Goal: Task Accomplishment & Management: Use online tool/utility

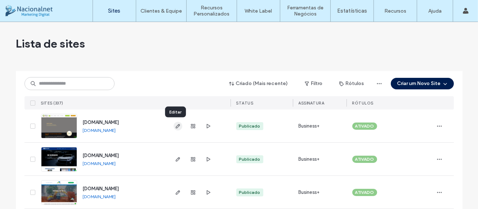
click at [176, 127] on icon "button" at bounding box center [178, 126] width 6 height 6
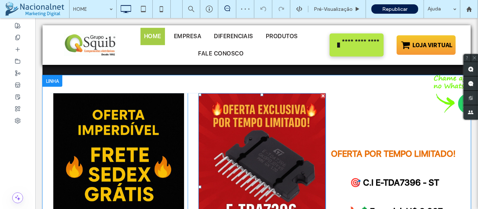
scroll to position [288, 0]
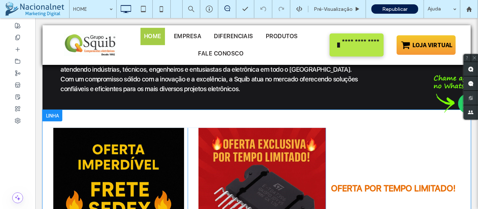
click at [50, 113] on div at bounding box center [52, 116] width 20 height 12
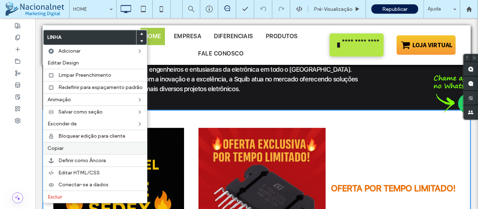
click at [64, 151] on label "Copiar" at bounding box center [95, 148] width 95 height 6
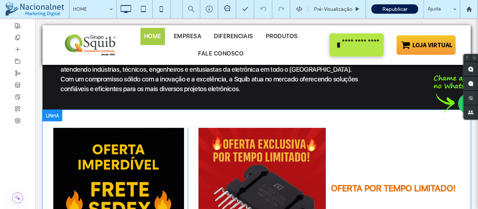
click at [53, 115] on div at bounding box center [52, 116] width 20 height 12
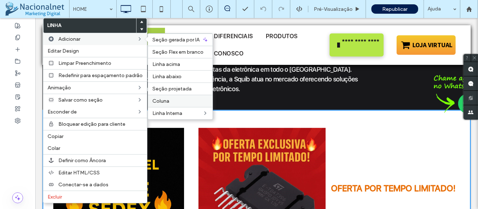
click at [168, 100] on span "Coluna" at bounding box center [160, 101] width 17 height 6
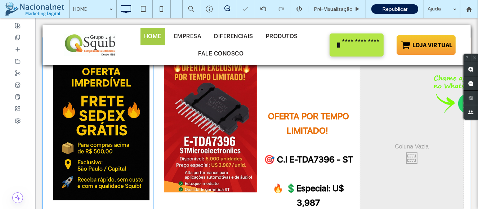
scroll to position [396, 0]
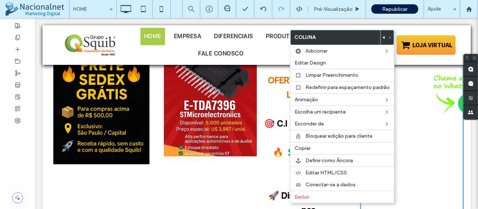
click at [387, 35] on div at bounding box center [390, 37] width 6 height 14
click at [383, 36] on icon at bounding box center [384, 37] width 3 height 3
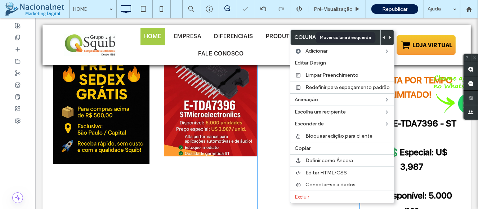
click at [383, 36] on icon at bounding box center [384, 37] width 3 height 3
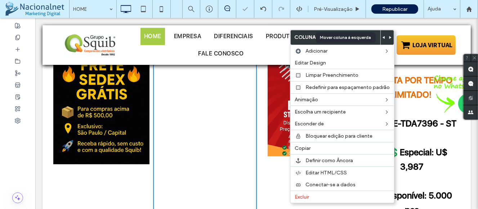
click at [383, 36] on icon at bounding box center [384, 37] width 3 height 3
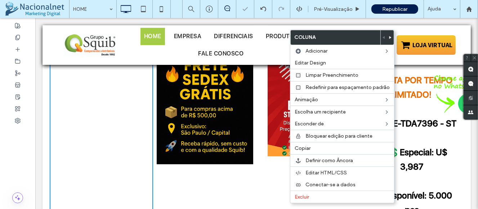
click at [112, 143] on div "Click To Paste Click To Paste" at bounding box center [100, 120] width 103 height 201
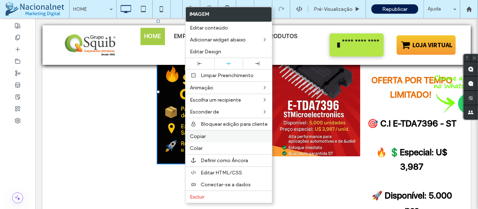
click at [195, 138] on span "Copiar" at bounding box center [198, 136] width 16 height 6
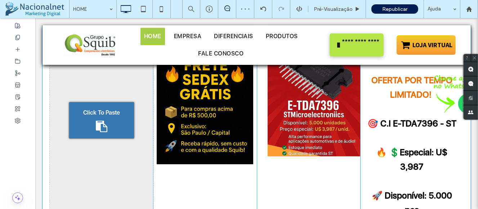
click at [127, 124] on div "Click To Paste" at bounding box center [101, 120] width 65 height 36
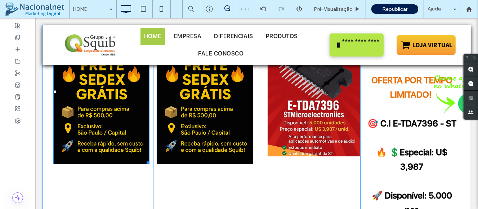
click at [127, 124] on img at bounding box center [101, 92] width 96 height 145
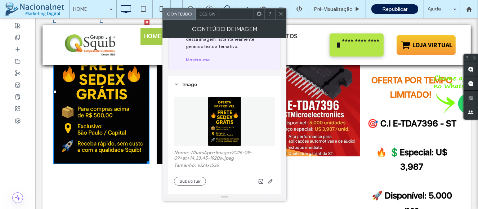
scroll to position [108, 0]
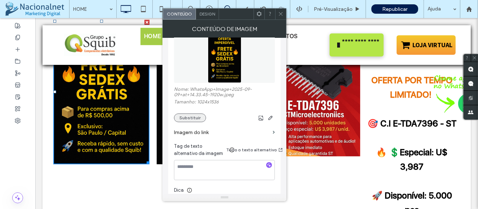
click at [195, 115] on button "Substituir" at bounding box center [190, 118] width 32 height 9
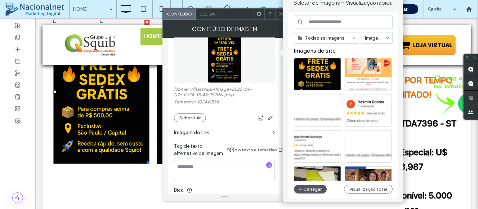
click at [303, 187] on button "Carregar" at bounding box center [310, 189] width 33 height 9
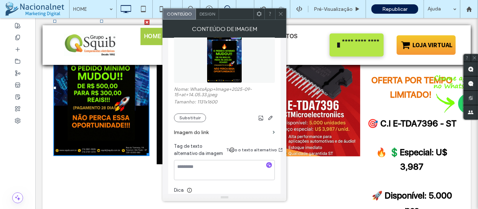
click at [279, 15] on icon at bounding box center [280, 13] width 5 height 5
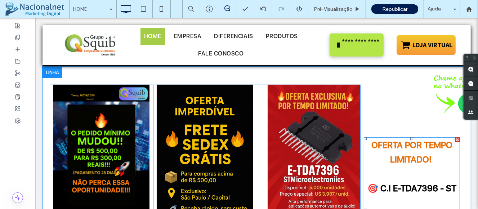
scroll to position [324, 0]
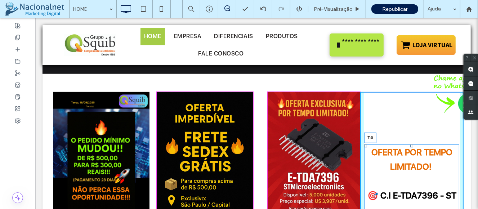
drag, startPoint x: 408, startPoint y: 145, endPoint x: 445, endPoint y: 111, distance: 50.3
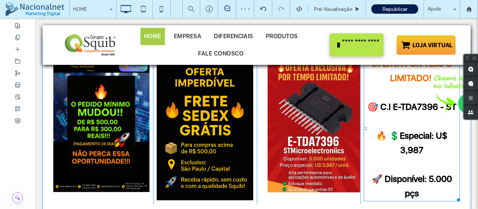
scroll to position [396, 0]
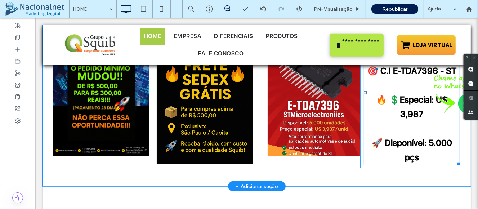
click at [422, 155] on h2 "﻿ 🚀 Disponível: 5.000 pçs" at bounding box center [412, 142] width 96 height 43
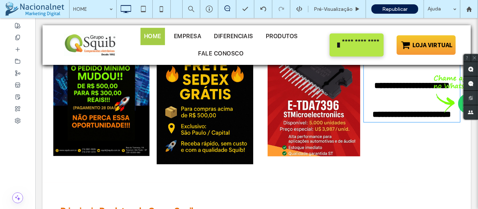
type input "**********"
type input "**"
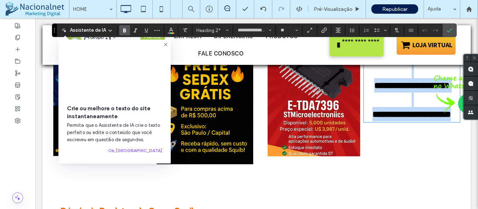
click at [421, 121] on h2 "**********" at bounding box center [412, 107] width 96 height 29
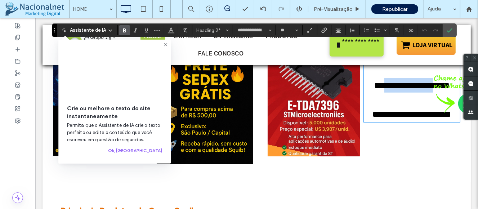
drag, startPoint x: 421, startPoint y: 159, endPoint x: 384, endPoint y: 89, distance: 79.0
click at [384, 90] on div "**********" at bounding box center [412, 71] width 96 height 101
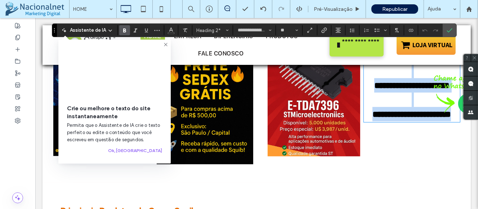
drag, startPoint x: 378, startPoint y: 72, endPoint x: 422, endPoint y: 156, distance: 95.3
click at [422, 121] on div "**********" at bounding box center [412, 71] width 96 height 101
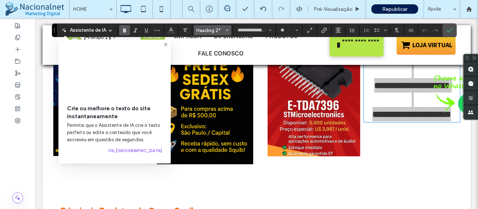
click at [224, 30] on button "Heading 2*" at bounding box center [212, 30] width 37 height 10
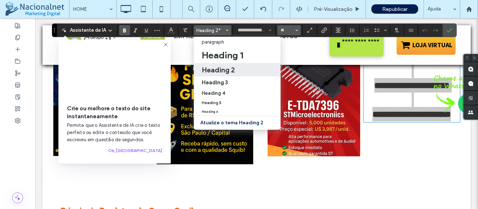
click at [296, 31] on icon "Tamanho" at bounding box center [297, 30] width 3 height 3
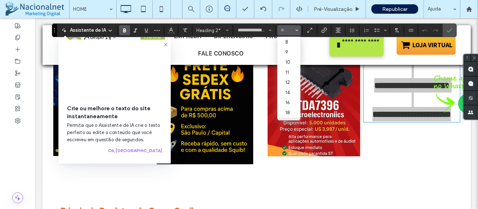
scroll to position [36, 0]
click at [291, 80] on label "18" at bounding box center [289, 76] width 23 height 10
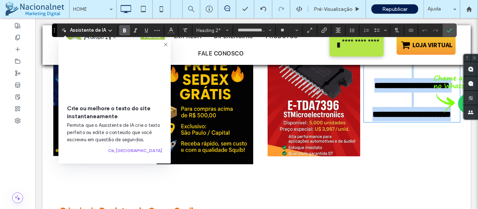
type input "**"
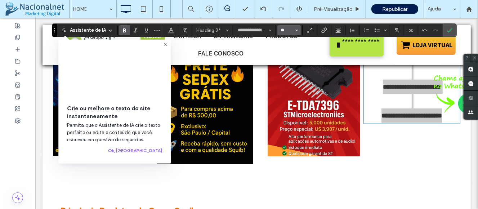
click at [285, 33] on input "**" at bounding box center [287, 30] width 14 height 6
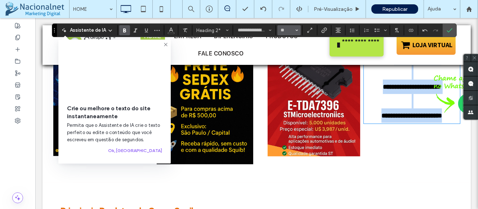
type input "**"
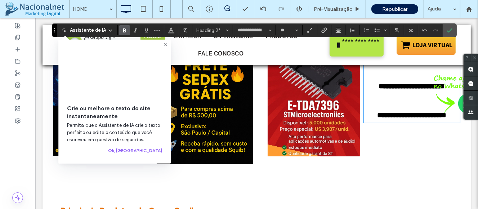
click at [367, 157] on div "**********" at bounding box center [411, 92] width 103 height 145
click at [159, 154] on button "Ok, [GEOGRAPHIC_DATA]" at bounding box center [135, 150] width 54 height 9
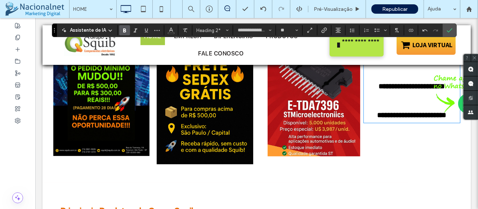
click at [240, 147] on img at bounding box center [204, 92] width 96 height 145
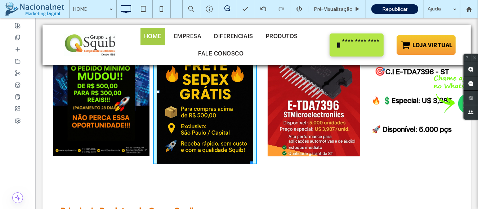
drag, startPoint x: 248, startPoint y: 161, endPoint x: 246, endPoint y: 146, distance: 14.9
click at [246, 146] on div "W:253.929 H:379.991" at bounding box center [204, 92] width 96 height 145
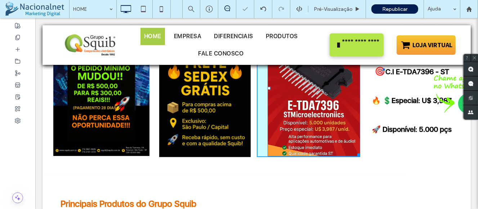
drag, startPoint x: 351, startPoint y: 152, endPoint x: 386, endPoint y: 167, distance: 37.6
click at [355, 151] on div at bounding box center [357, 153] width 5 height 5
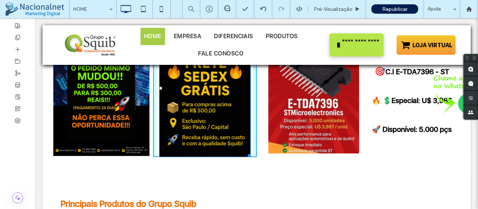
drag, startPoint x: 243, startPoint y: 152, endPoint x: 275, endPoint y: 169, distance: 36.4
click at [245, 152] on div at bounding box center [247, 154] width 5 height 5
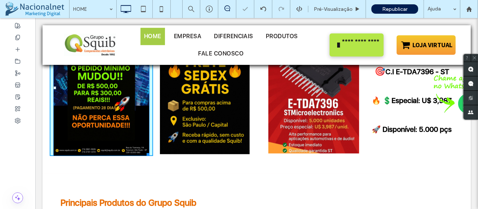
drag, startPoint x: 144, startPoint y: 151, endPoint x: 178, endPoint y: 169, distance: 38.8
click at [144, 151] on div at bounding box center [146, 153] width 5 height 5
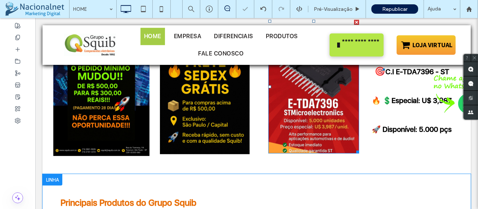
scroll to position [288, 0]
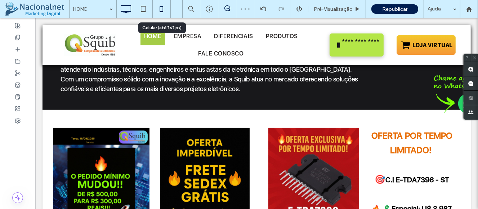
click at [161, 10] on icon at bounding box center [161, 9] width 14 height 14
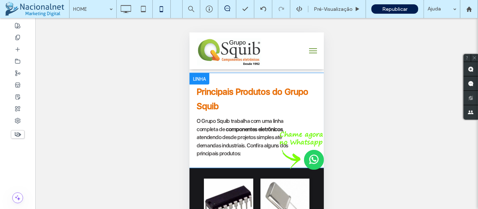
scroll to position [1045, 0]
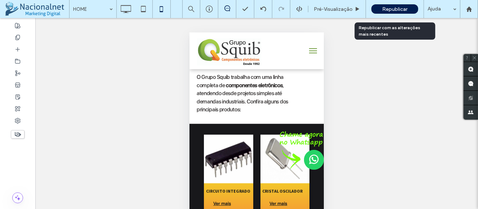
click at [398, 9] on span "Republicar" at bounding box center [394, 9] width 25 height 6
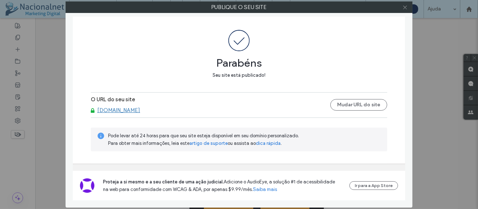
click at [407, 9] on icon at bounding box center [405, 7] width 5 height 5
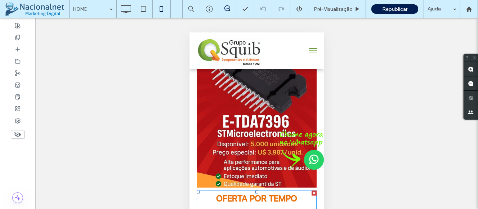
scroll to position [865, 0]
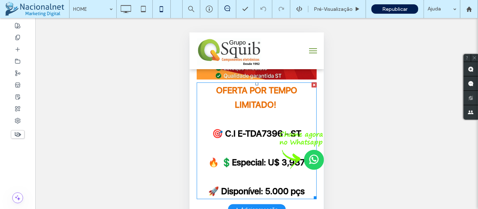
click at [251, 169] on h2 "🚀 Disponível: 5.000 pçs" at bounding box center [256, 183] width 120 height 29
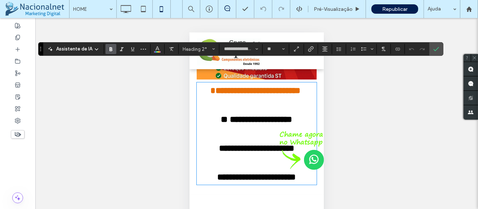
scroll to position [829, 0]
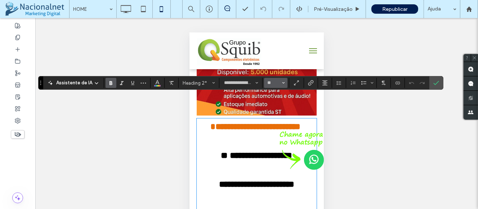
click at [283, 81] on icon "Tamanho" at bounding box center [283, 82] width 3 height 3
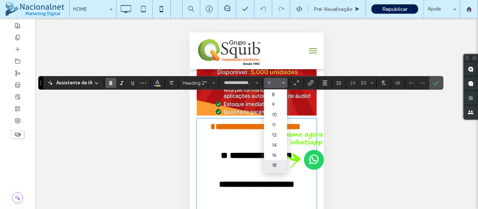
click at [276, 167] on label "18" at bounding box center [275, 165] width 23 height 10
type input "**"
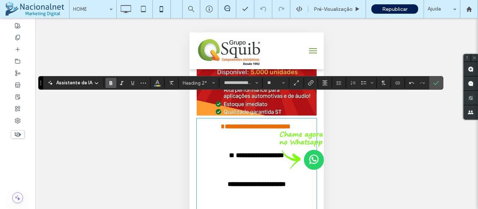
click at [276, 133] on h2 "**********" at bounding box center [256, 147] width 120 height 29
click at [302, 119] on h2 "**********" at bounding box center [256, 126] width 120 height 14
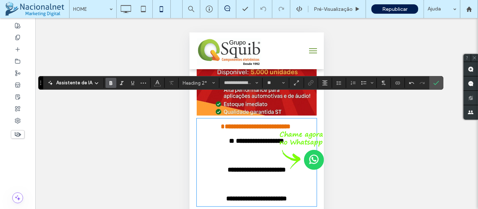
click at [292, 119] on h2 "**********" at bounding box center [256, 133] width 120 height 29
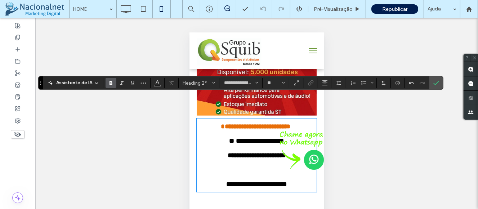
click at [296, 132] on img at bounding box center [301, 150] width 44 height 39
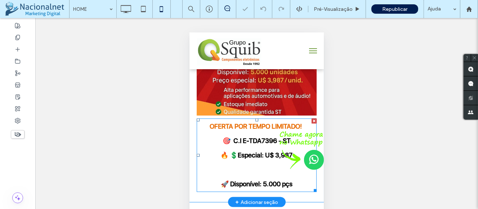
click at [295, 129] on h2 "OFERTA POR TEMPO LIMITADO! 🎯 C.I E-TDA7396 - ST 🔥 💲Especial: U$ 3,987" at bounding box center [256, 140] width 120 height 43
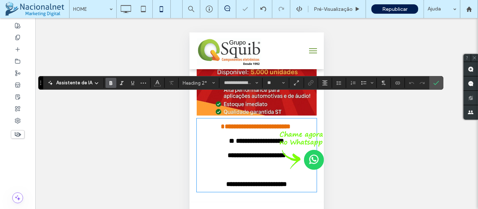
click at [294, 129] on h2 "**********" at bounding box center [256, 140] width 120 height 43
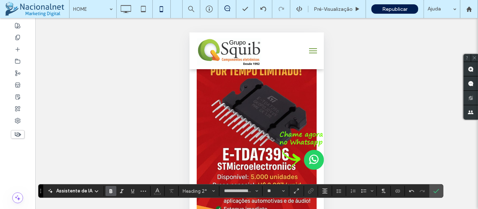
scroll to position [721, 0]
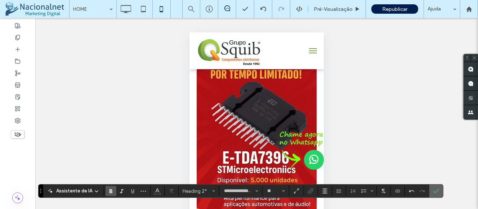
click at [434, 189] on icon "Confirmar" at bounding box center [437, 191] width 6 height 6
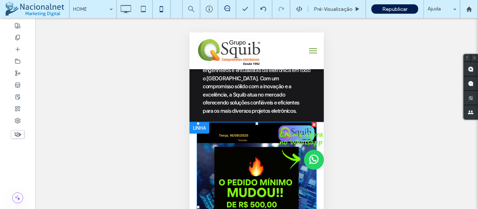
scroll to position [252, 0]
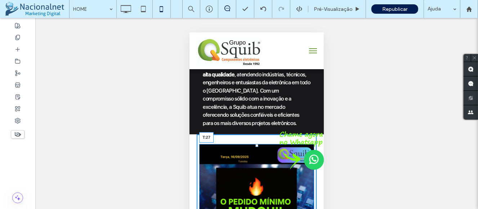
drag, startPoint x: 254, startPoint y: 136, endPoint x: 441, endPoint y: 178, distance: 191.8
click at [255, 145] on div at bounding box center [256, 145] width 3 height 3
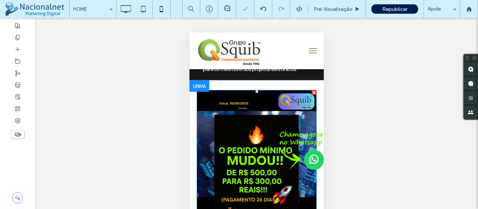
scroll to position [324, 0]
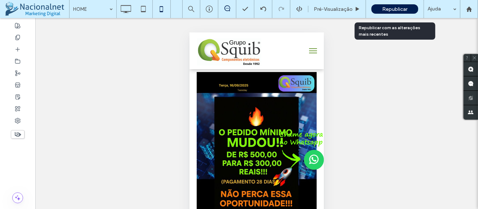
click at [396, 12] on span "Republicar" at bounding box center [394, 9] width 25 height 6
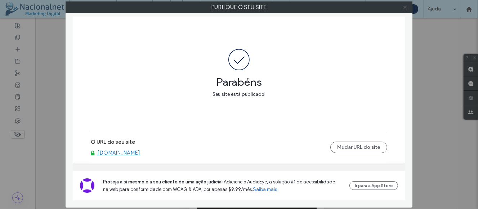
click at [404, 5] on icon at bounding box center [405, 7] width 5 height 5
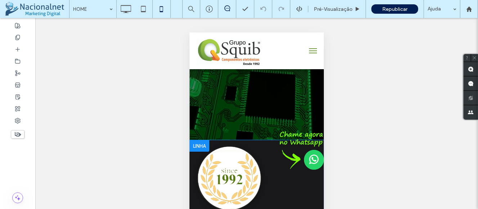
scroll to position [0, 0]
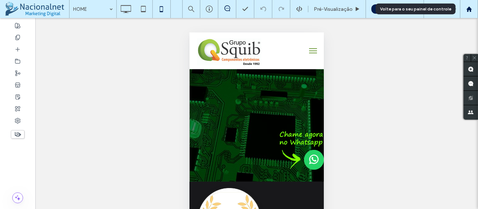
click at [474, 10] on div at bounding box center [469, 9] width 17 height 6
